Goal: Transaction & Acquisition: Purchase product/service

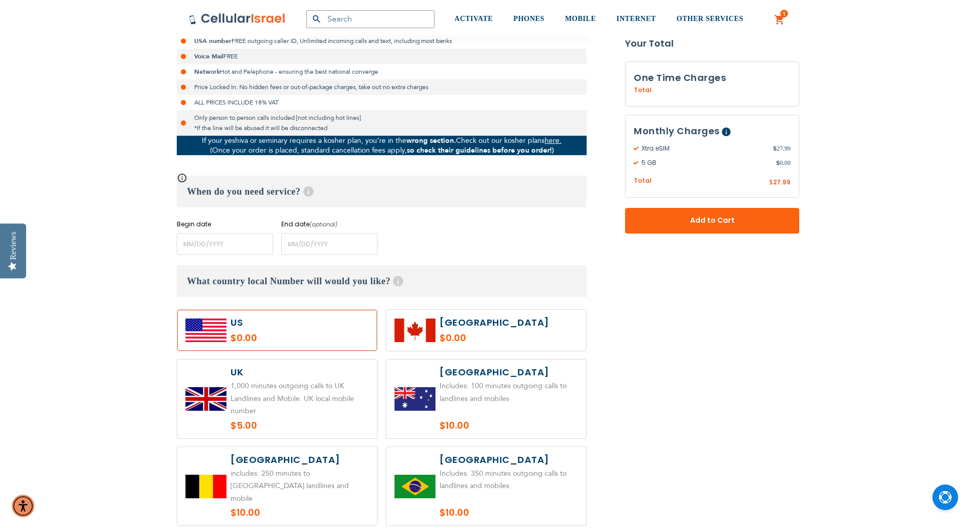
scroll to position [307, 0]
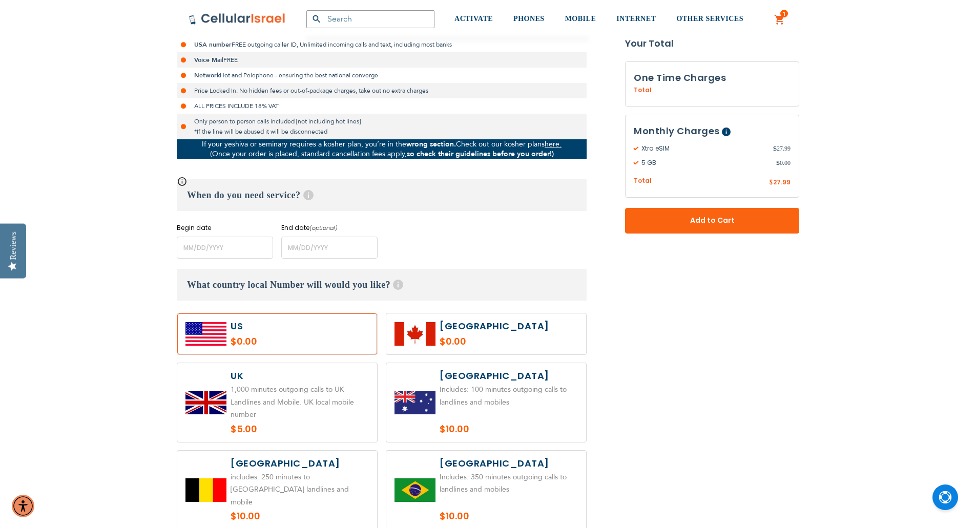
type input "[EMAIL_ADDRESS][DOMAIN_NAME]"
click at [191, 246] on input "name" at bounding box center [225, 248] width 96 height 22
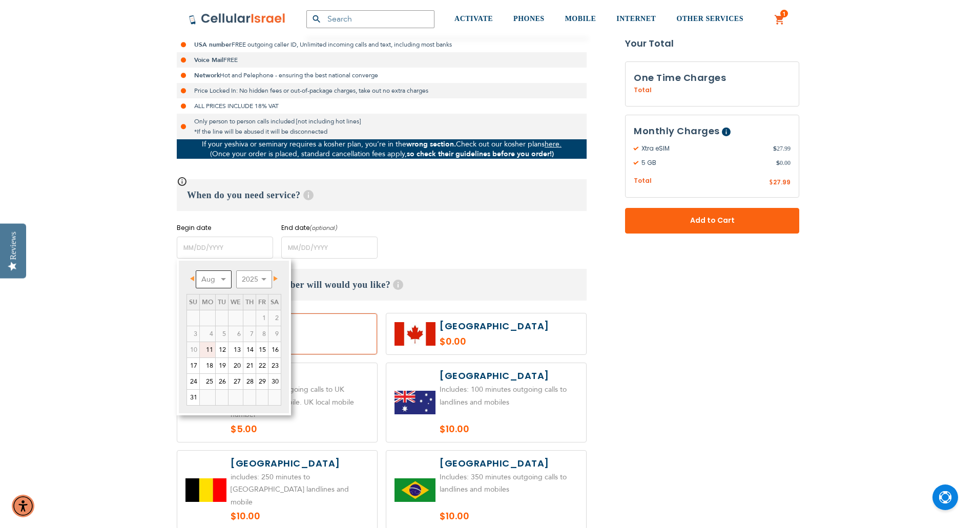
click at [223, 277] on select "Aug Sep Oct Nov Dec" at bounding box center [214, 280] width 36 height 18
click at [189, 275] on link "Prev" at bounding box center [194, 278] width 13 height 13
click at [247, 381] on link "28" at bounding box center [249, 381] width 12 height 15
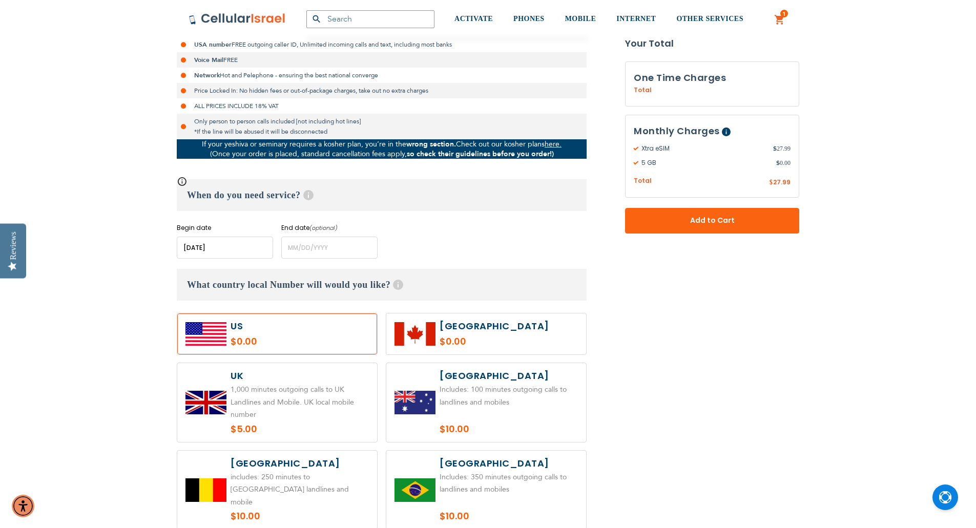
click at [224, 251] on input "name" at bounding box center [225, 248] width 96 height 22
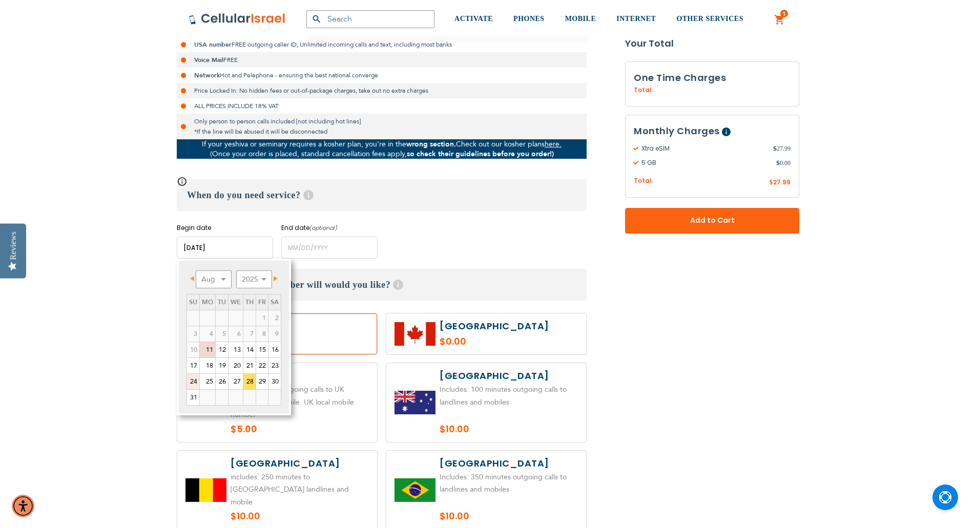
click at [196, 383] on link "24" at bounding box center [193, 381] width 12 height 15
type input "[DATE]"
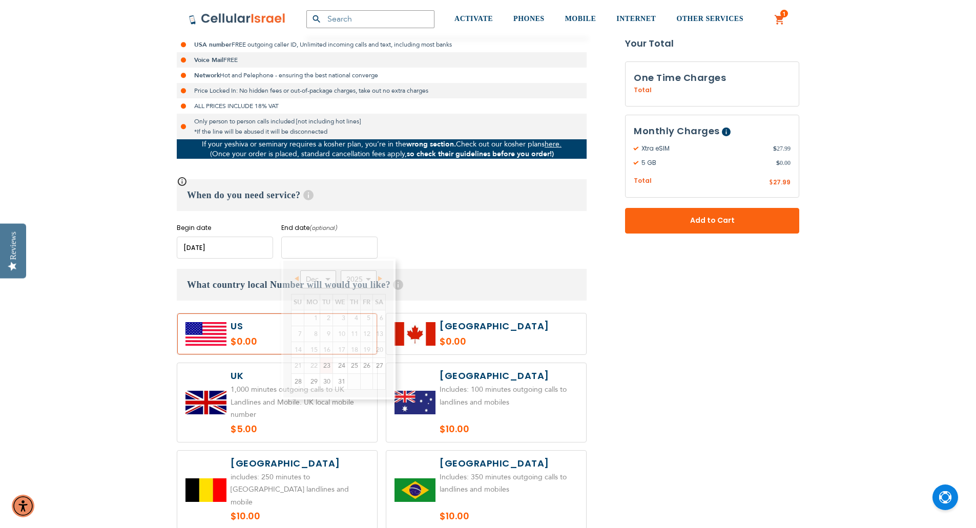
click at [348, 254] on input "name" at bounding box center [329, 248] width 96 height 22
click at [384, 277] on link "Next" at bounding box center [378, 278] width 13 height 13
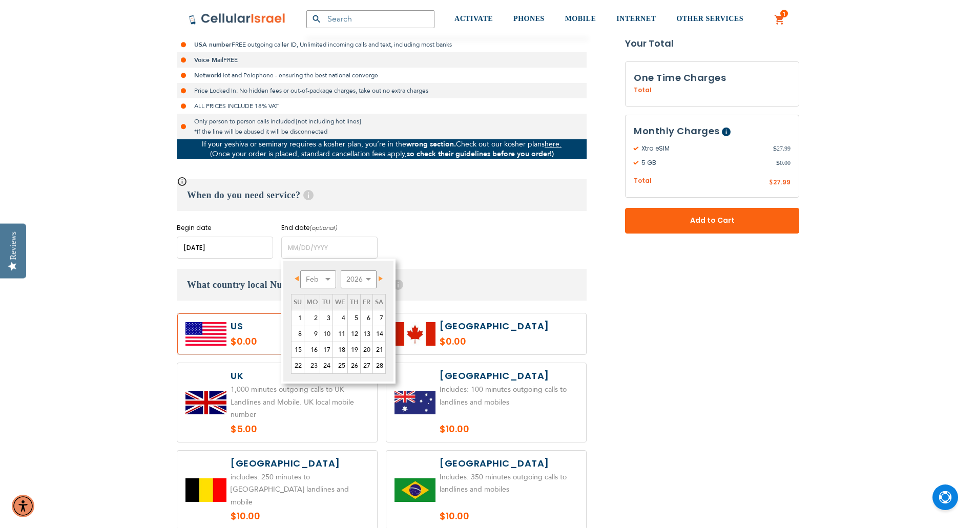
click at [384, 277] on link "Next" at bounding box center [378, 278] width 13 height 13
click at [326, 381] on link "30" at bounding box center [326, 381] width 12 height 15
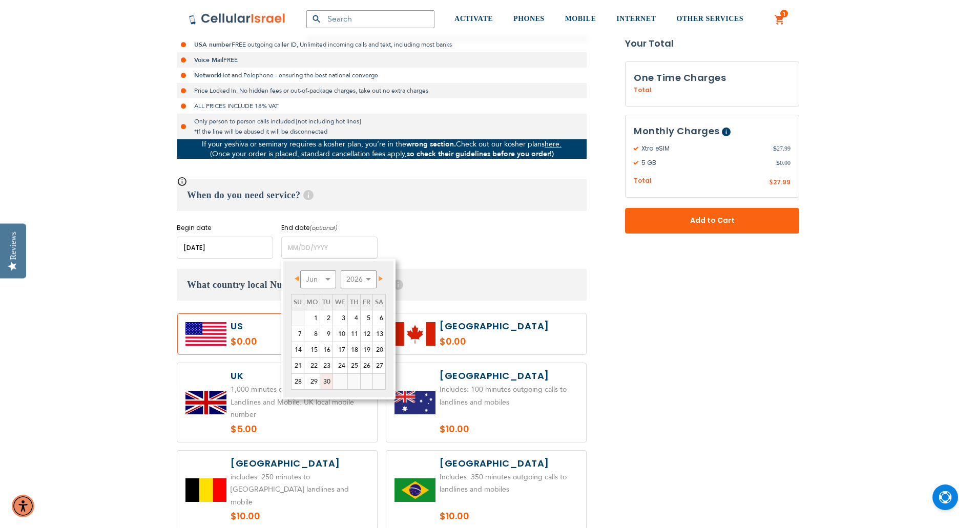
type input "[DATE]"
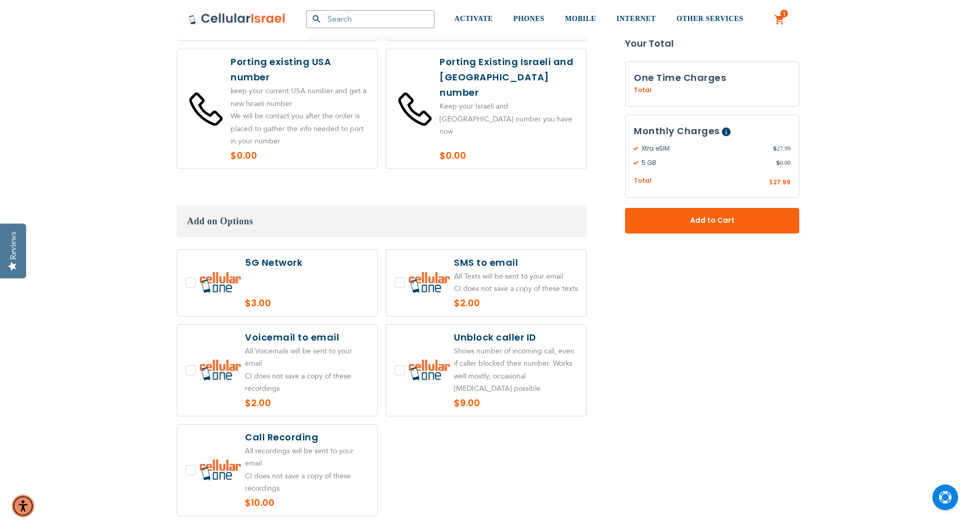
scroll to position [1367, 0]
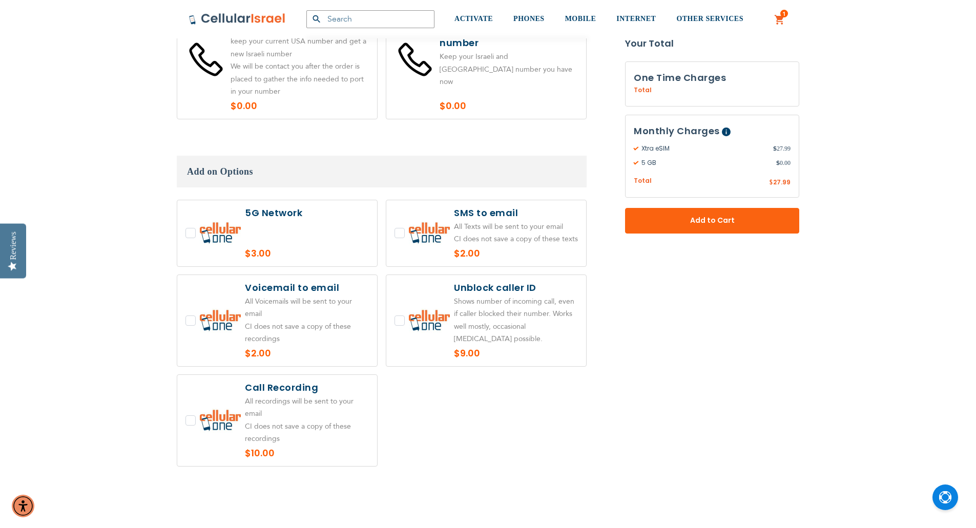
click at [336, 214] on label at bounding box center [277, 233] width 200 height 66
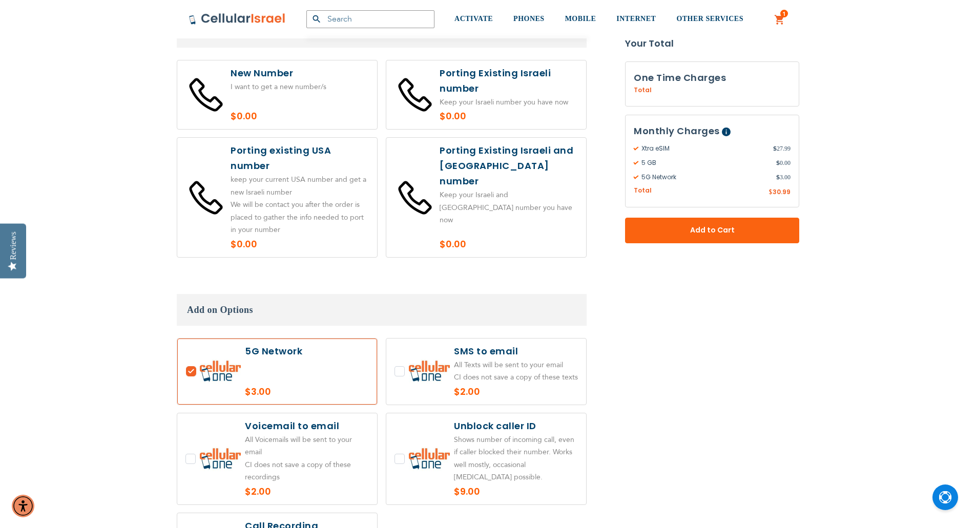
scroll to position [1230, 0]
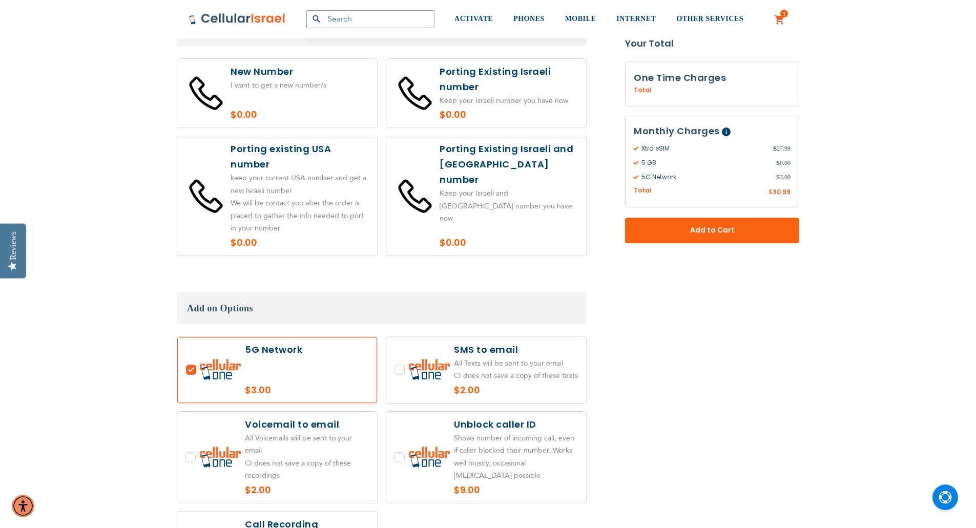
click at [193, 358] on label at bounding box center [277, 370] width 200 height 66
checkbox input "false"
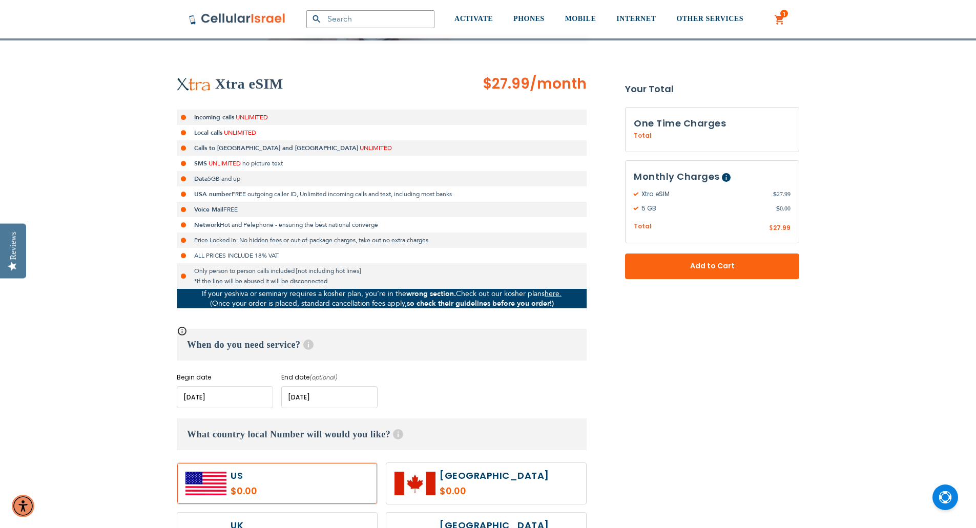
scroll to position [0, 0]
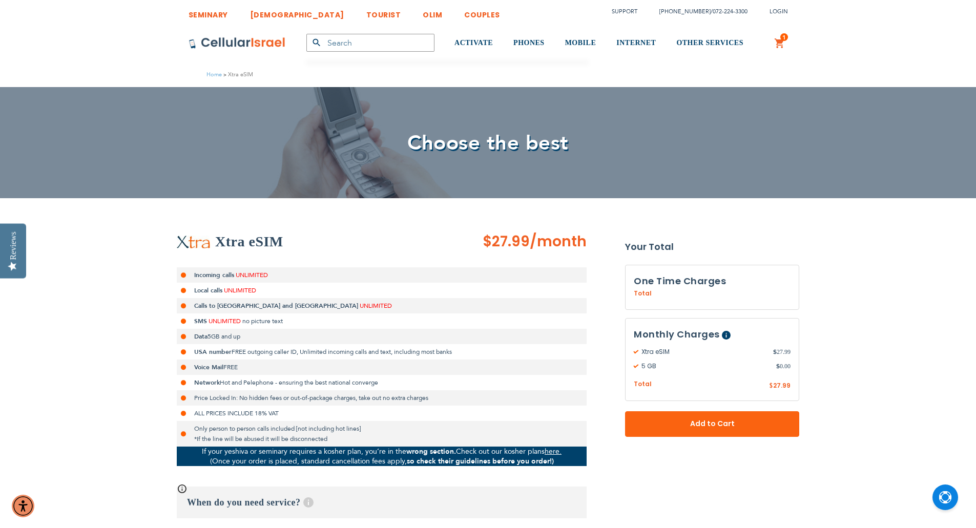
click at [786, 33] on div "1 1 items My Cart Mini Cart Options Details Phone Version" at bounding box center [780, 42] width 32 height 37
click at [776, 43] on link "1 1 items My Cart" at bounding box center [779, 43] width 11 height 12
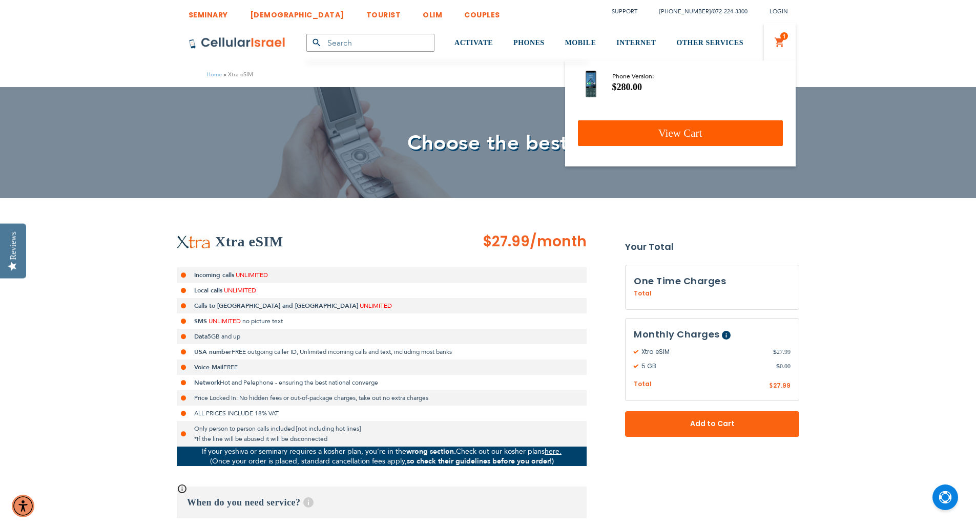
click at [665, 121] on link "View Cart" at bounding box center [680, 133] width 205 height 26
